Goal: Task Accomplishment & Management: Manage account settings

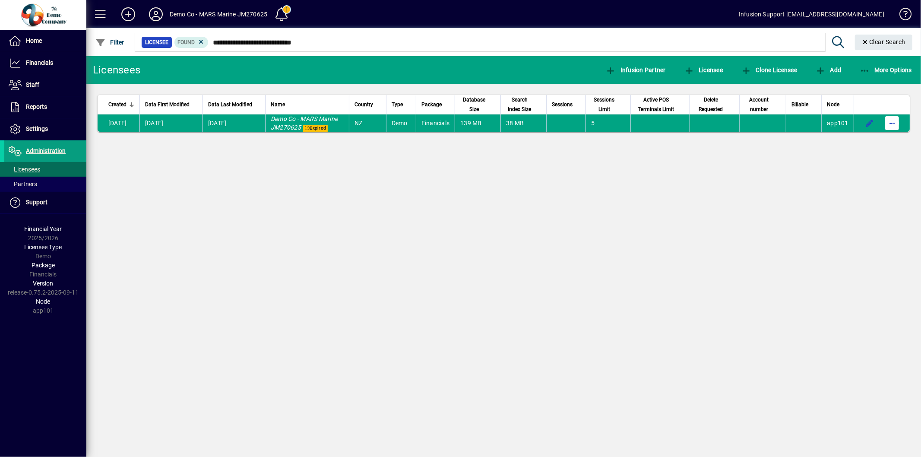
click at [889, 124] on span "button" at bounding box center [892, 123] width 21 height 21
click at [869, 138] on span "Request licensee be deleted" at bounding box center [848, 141] width 90 height 10
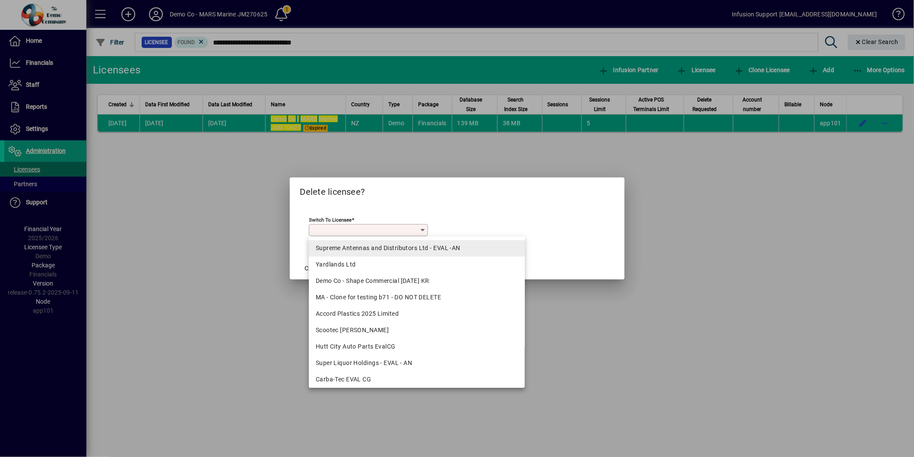
click at [361, 251] on div "Supreme Antennas and Distributors Ltd - EVAL -AN" at bounding box center [417, 248] width 202 height 9
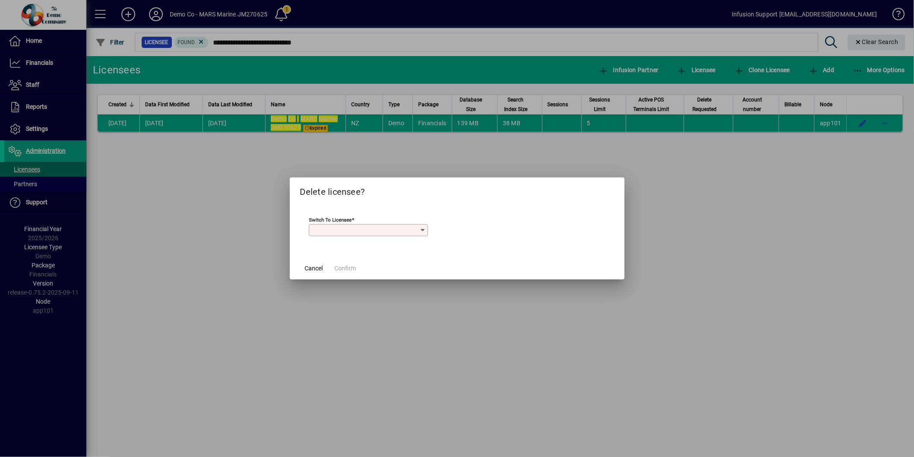
type input "**********"
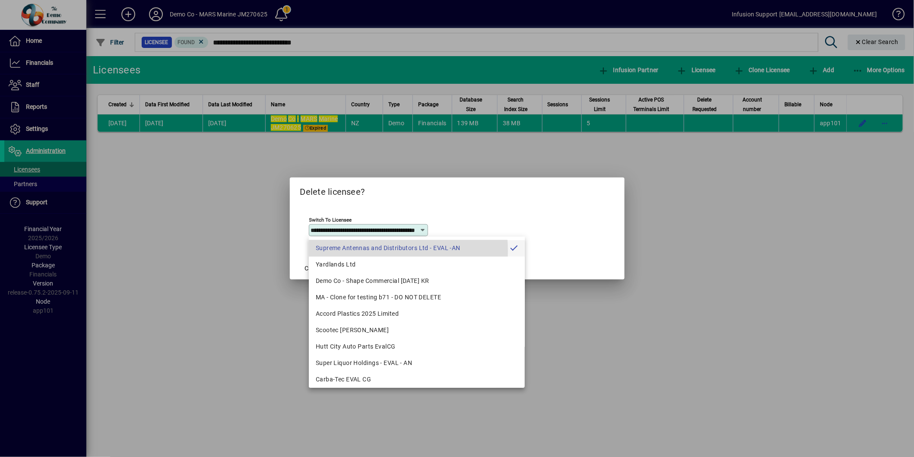
scroll to position [0, 34]
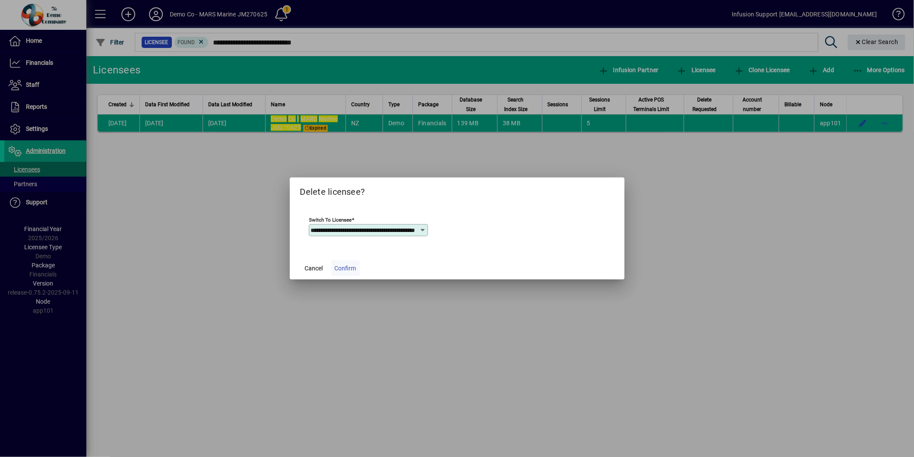
click at [337, 265] on span "Confirm" at bounding box center [346, 268] width 22 height 9
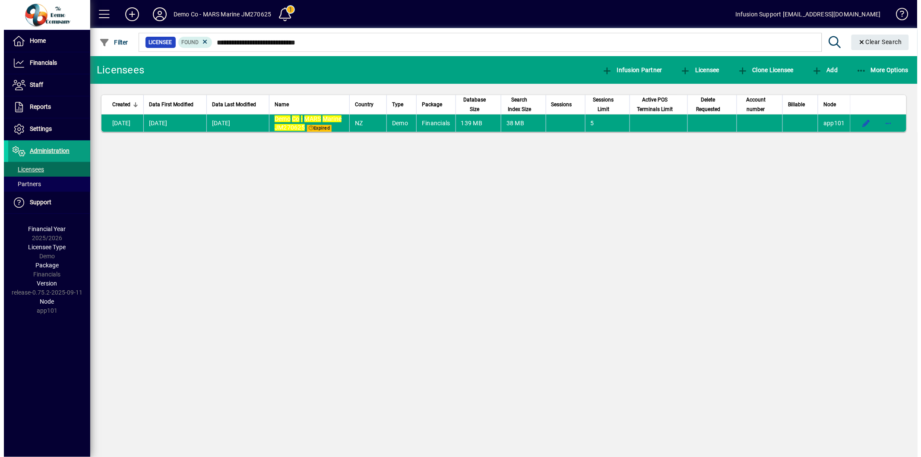
scroll to position [0, 0]
